Goal: Task Accomplishment & Management: Use online tool/utility

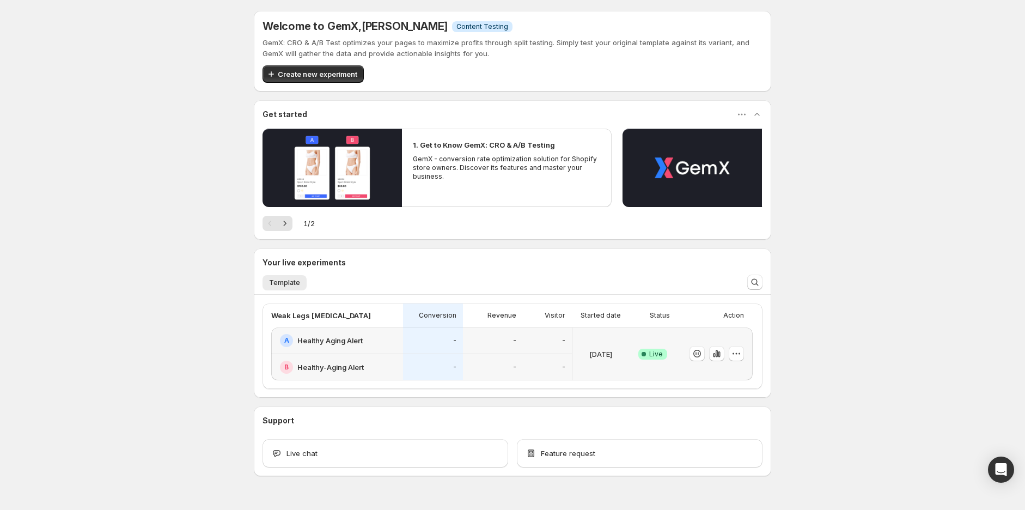
click at [482, 359] on div "-" at bounding box center [493, 367] width 60 height 27
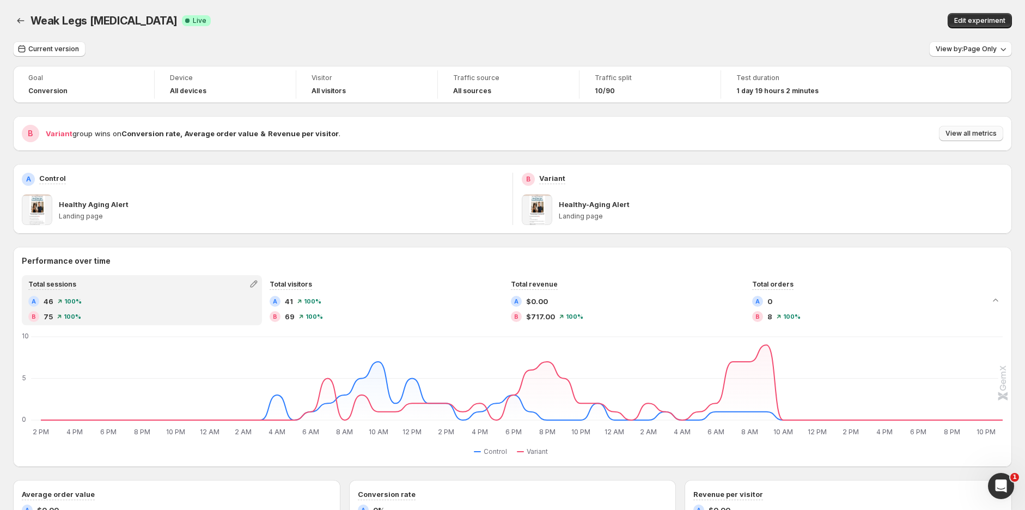
click at [982, 134] on span "View all metrics" at bounding box center [971, 133] width 51 height 9
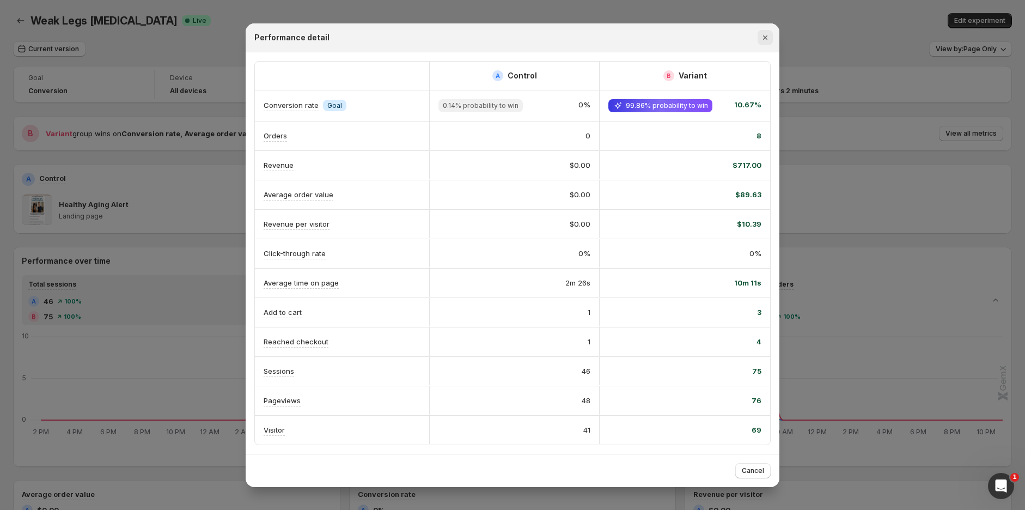
click at [764, 41] on icon "Close" at bounding box center [765, 37] width 11 height 11
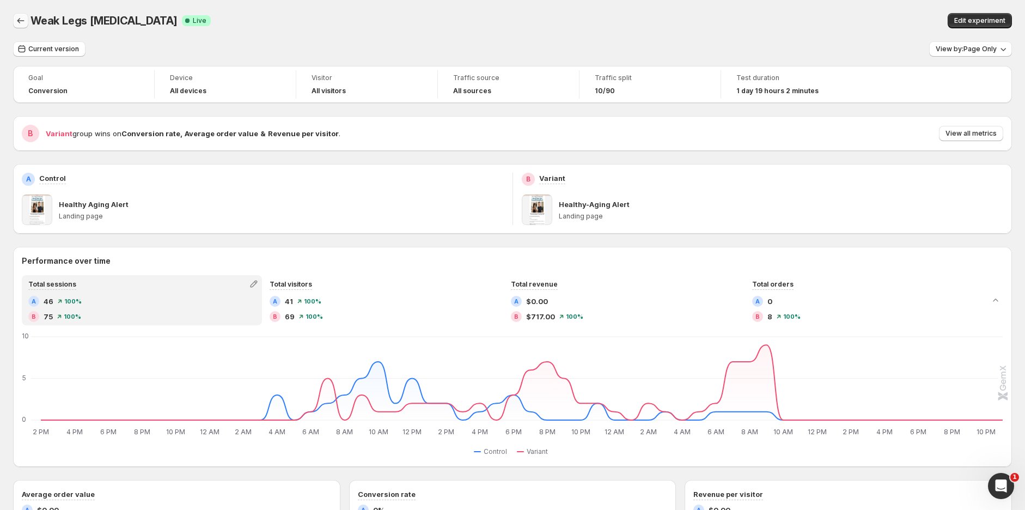
click at [20, 24] on icon "Back" at bounding box center [20, 20] width 11 height 11
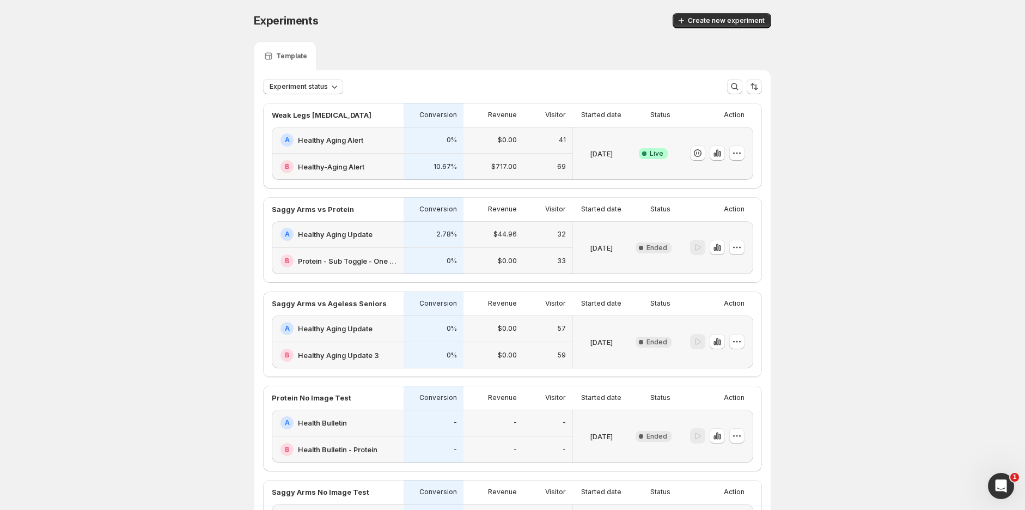
click at [438, 142] on div "0%" at bounding box center [433, 139] width 47 height 13
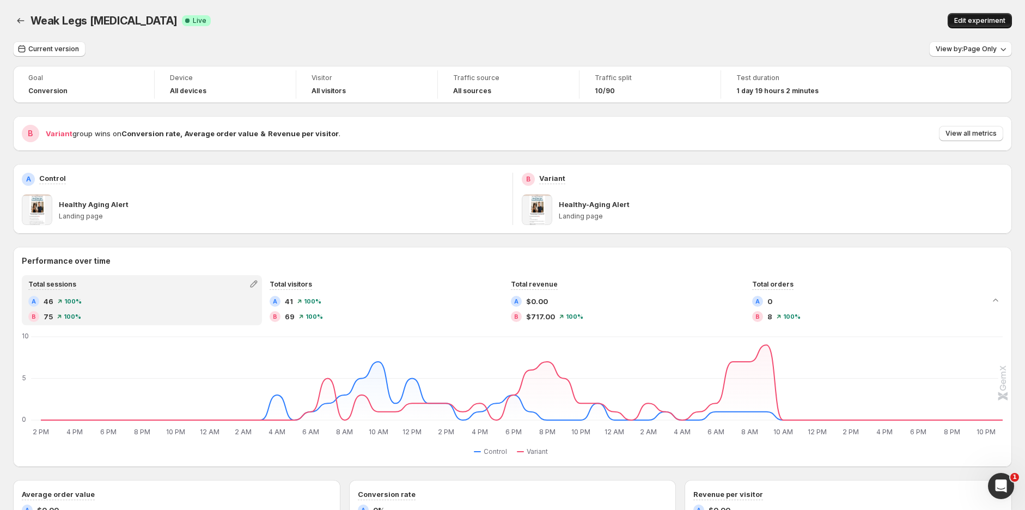
click at [971, 16] on span "Edit experiment" at bounding box center [980, 20] width 51 height 9
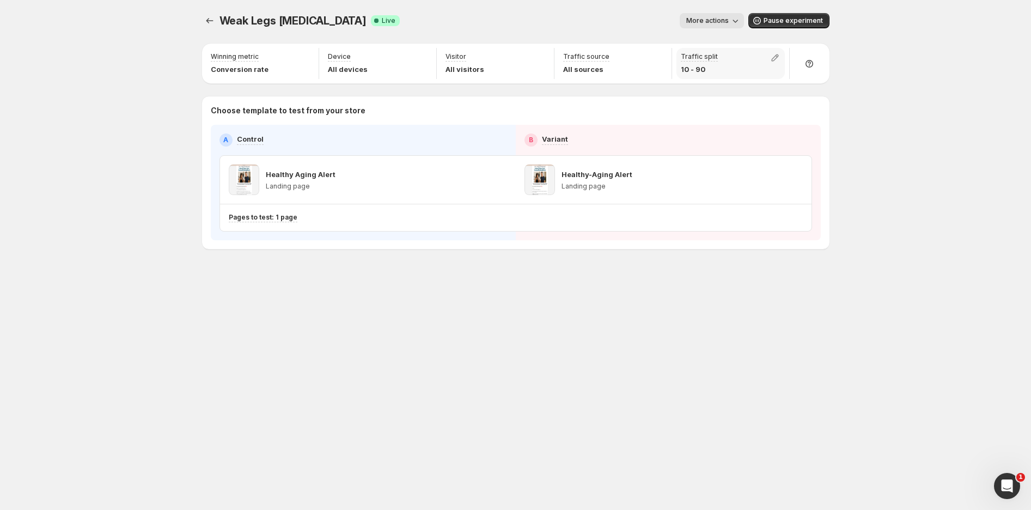
click at [700, 70] on p "10 - 90" at bounding box center [699, 69] width 37 height 11
click at [777, 59] on icon "button" at bounding box center [775, 57] width 11 height 11
drag, startPoint x: 717, startPoint y: 82, endPoint x: 683, endPoint y: 83, distance: 33.8
type input "*"
click at [697, 83] on input "range" at bounding box center [775, 81] width 157 height 15
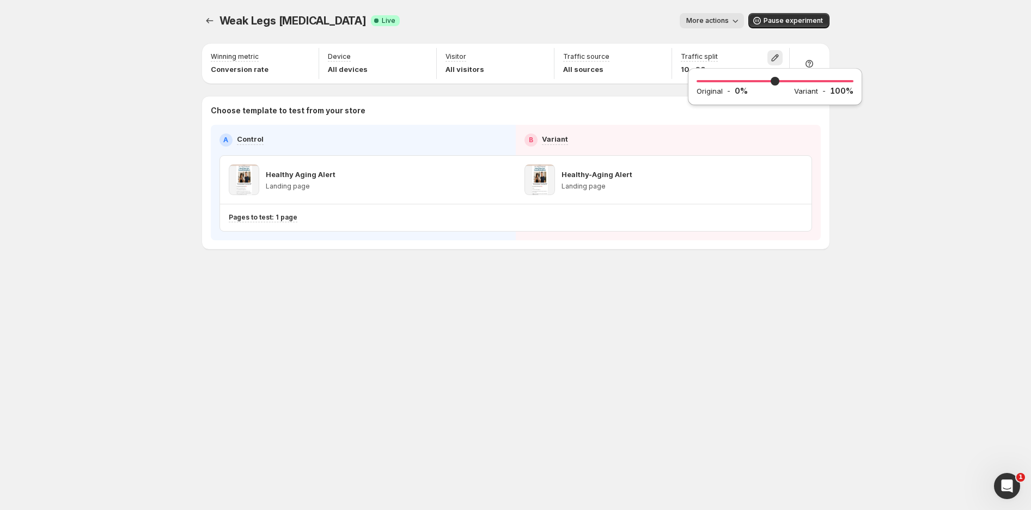
click at [949, 60] on div "Weak Legs [MEDICAL_DATA]. This page is ready Weak Legs [MEDICAL_DATA] Success C…" at bounding box center [515, 255] width 1031 height 510
click at [732, 72] on div "Traffic split 0 - 100" at bounding box center [731, 63] width 108 height 31
click at [782, 52] on button "button" at bounding box center [775, 57] width 15 height 15
click at [910, 70] on div "Weak Legs [MEDICAL_DATA]. This page is ready Weak Legs [MEDICAL_DATA] Success C…" at bounding box center [515, 255] width 1031 height 510
